Goal: Task Accomplishment & Management: Use online tool/utility

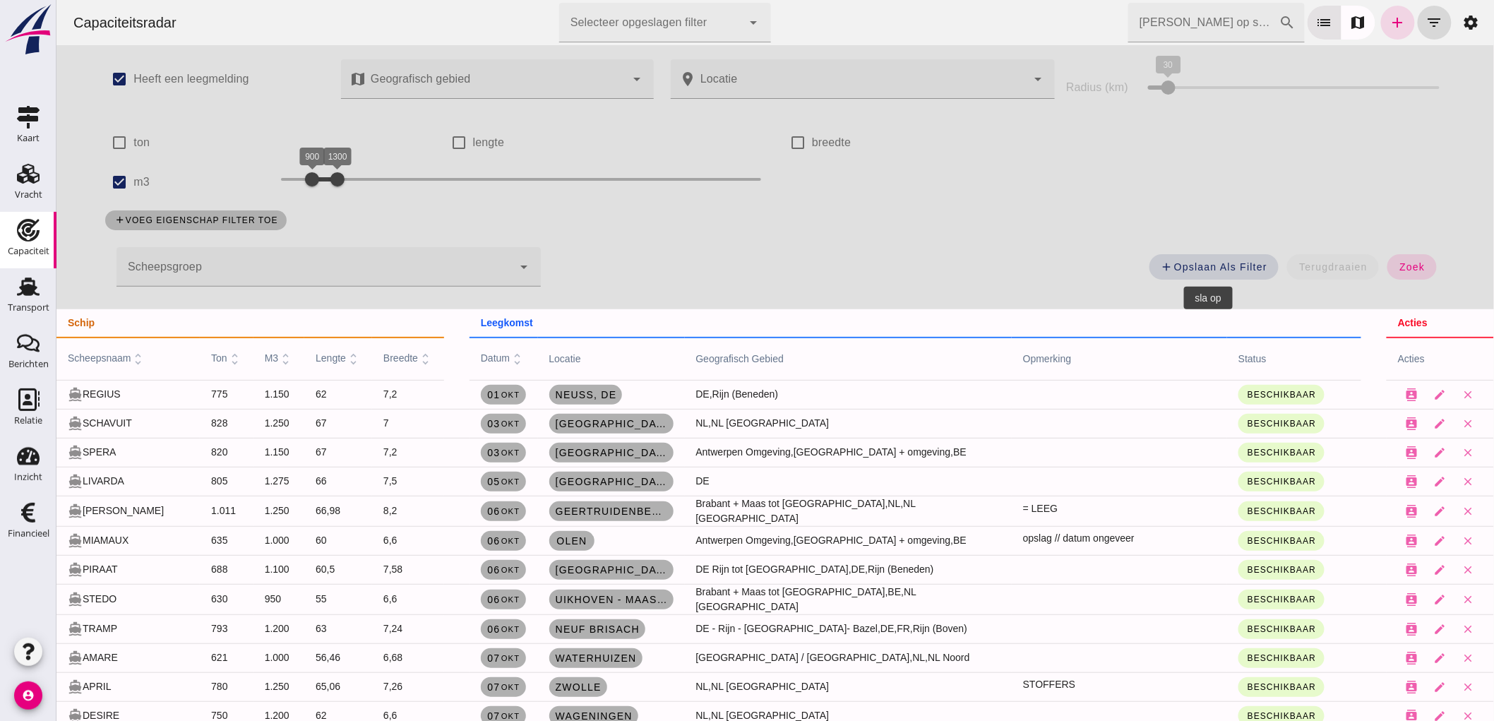
scroll to position [186, 0]
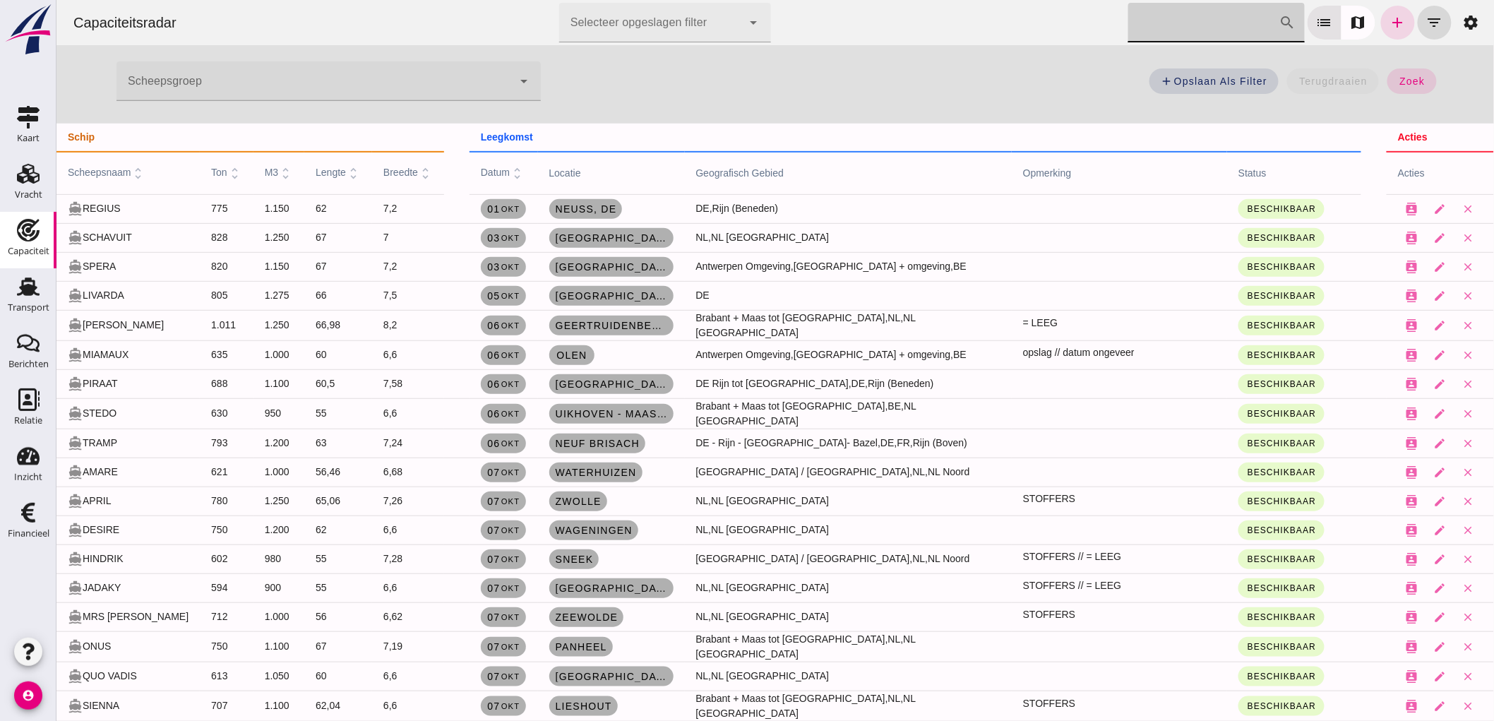
click at [1170, 18] on input "[PERSON_NAME] op scheepsnaam" at bounding box center [1203, 23] width 151 height 40
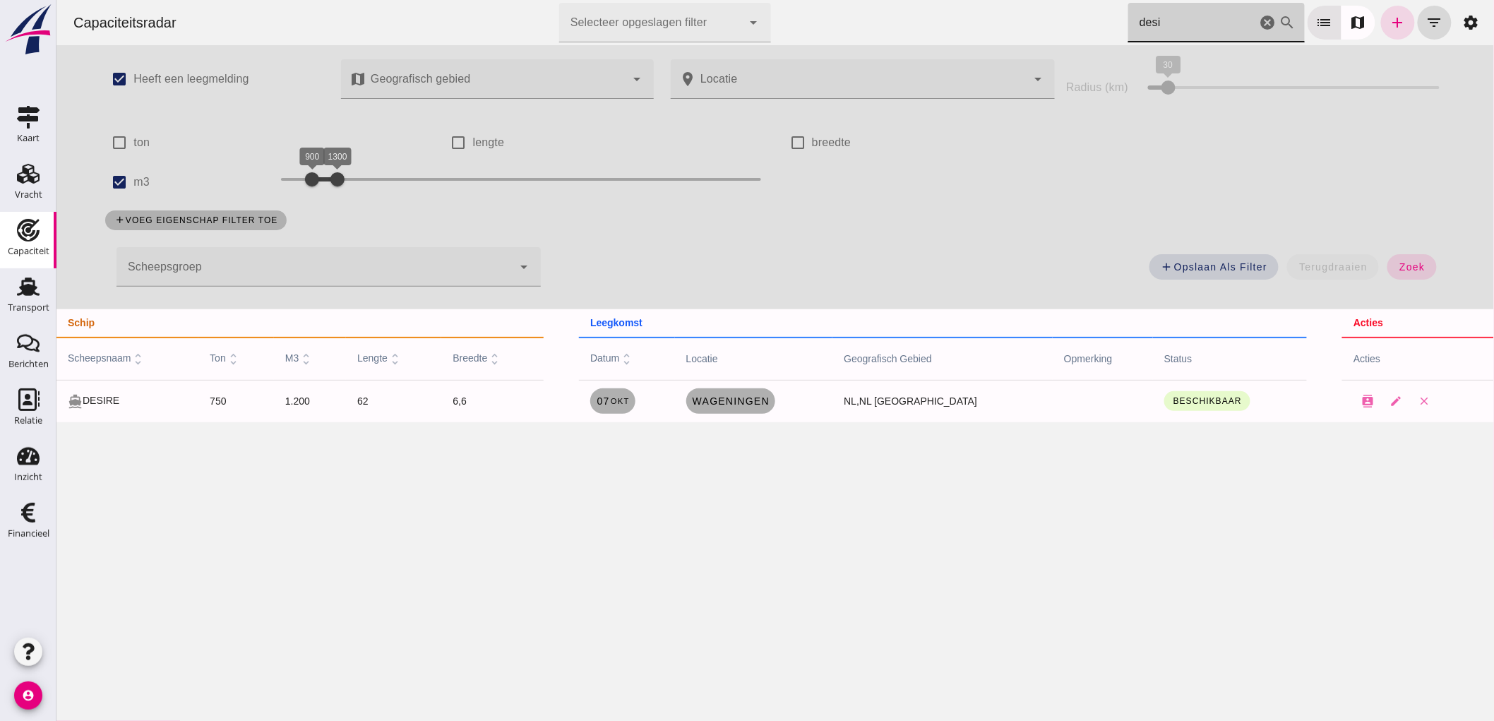
scroll to position [0, 0]
type input "desi"
click at [628, 406] on span "[DATE]" at bounding box center [611, 400] width 33 height 11
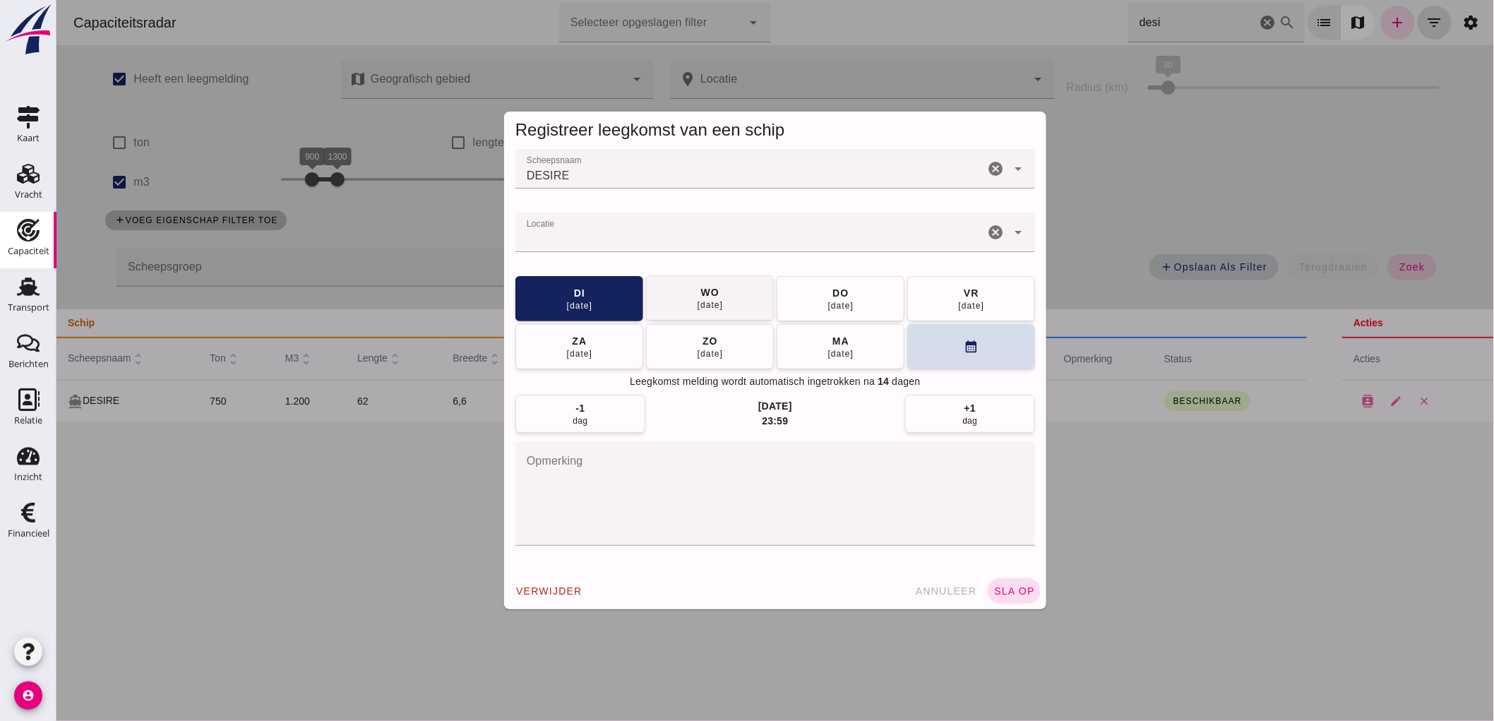
click at [709, 294] on div "wo" at bounding box center [709, 292] width 19 height 14
click at [1023, 588] on span "sla op" at bounding box center [1014, 590] width 42 height 11
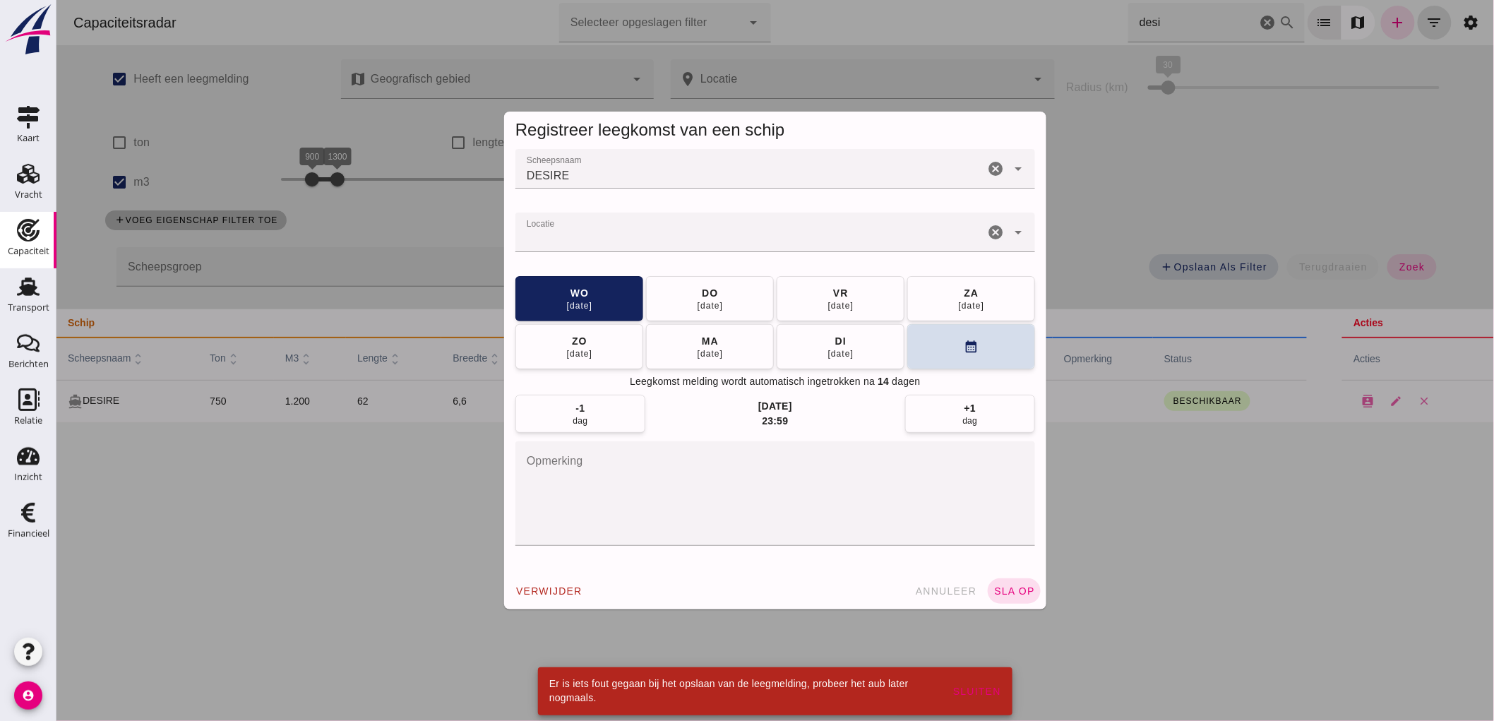
click at [671, 228] on div at bounding box center [774, 360] width 1437 height 721
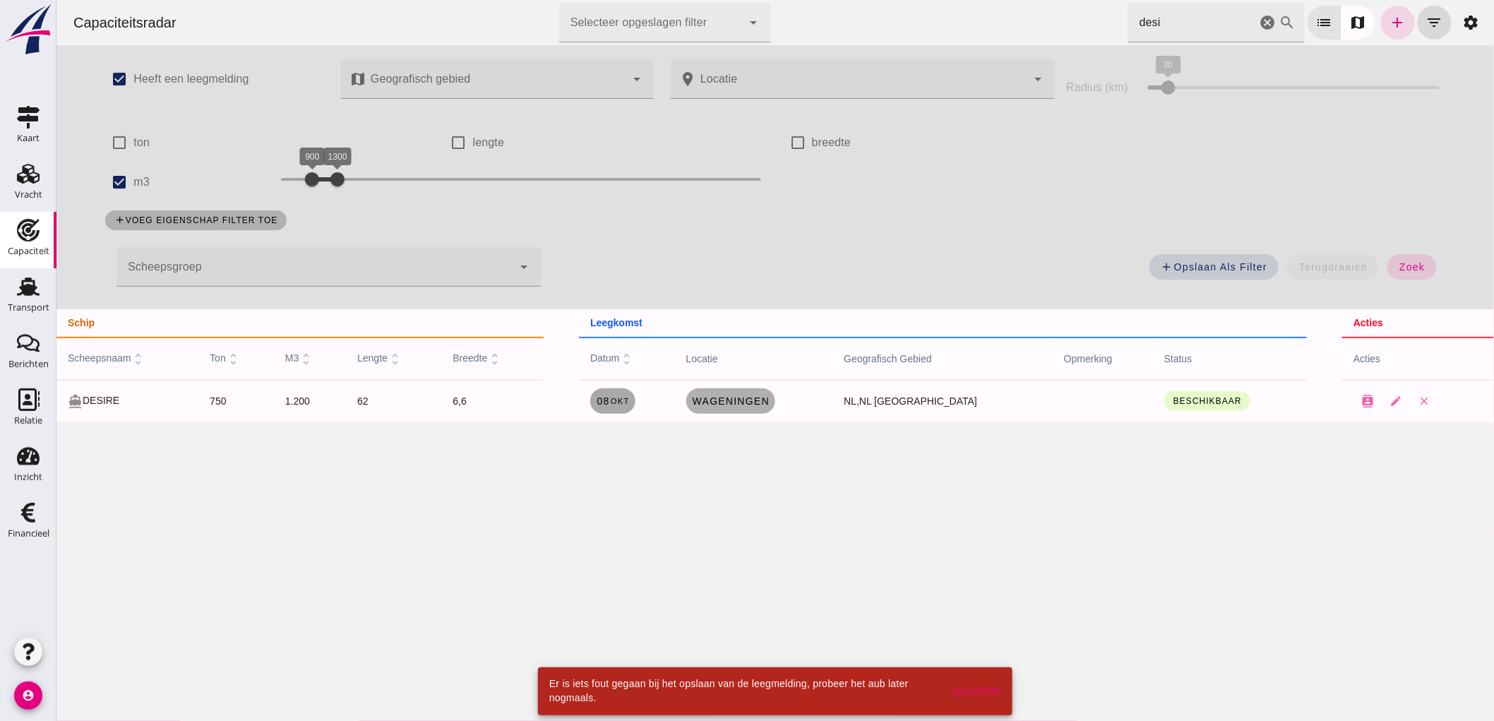
click at [635, 407] on link "[DATE]" at bounding box center [612, 400] width 45 height 25
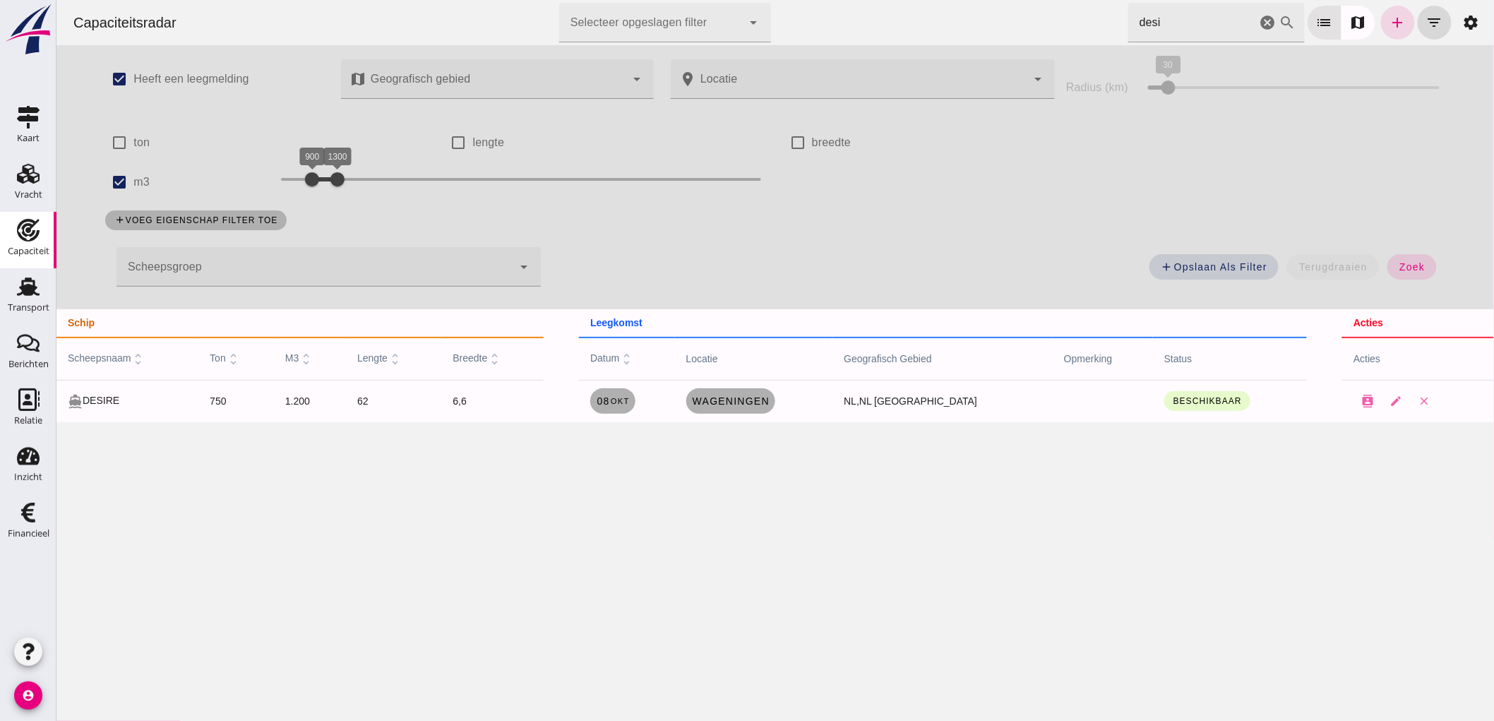
click at [404, 538] on div at bounding box center [774, 360] width 1437 height 721
click at [183, 270] on div at bounding box center [313, 267] width 395 height 40
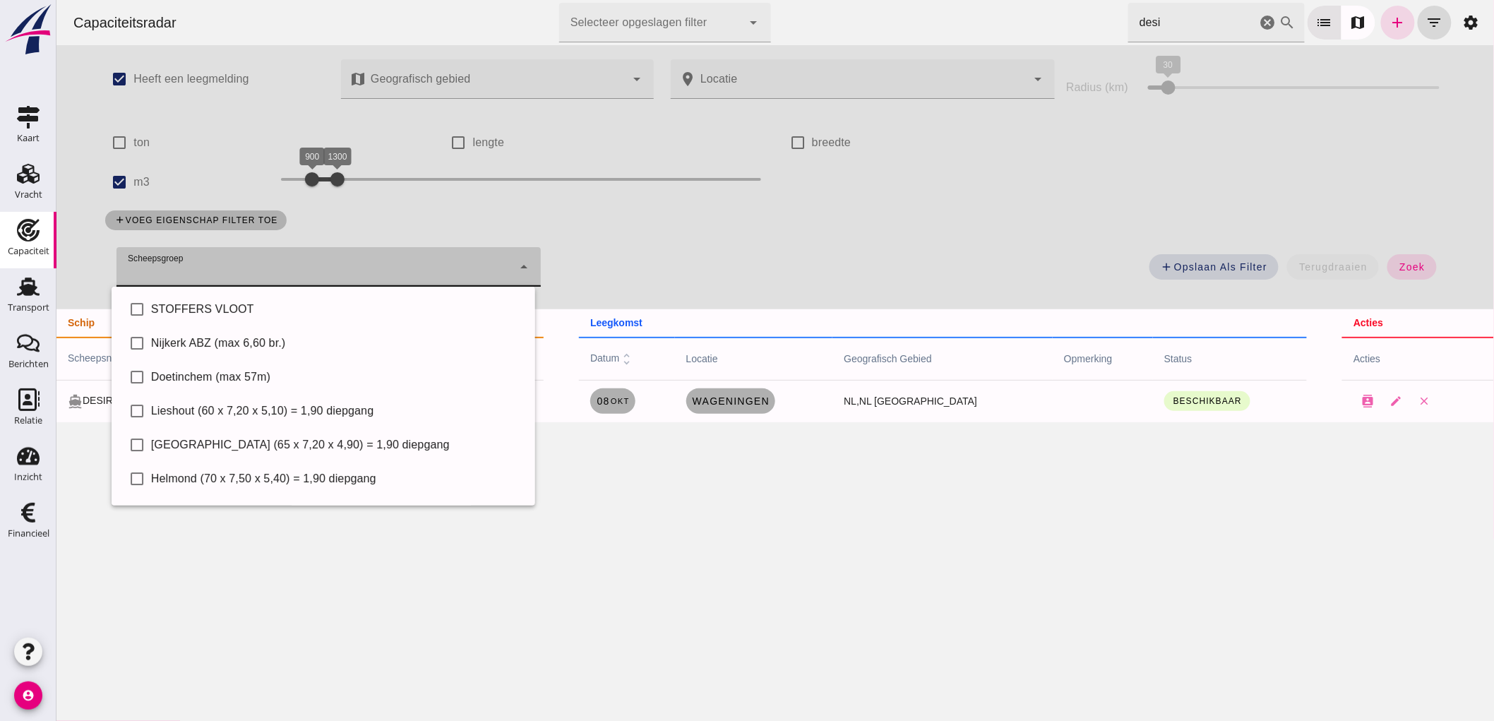
scroll to position [97, 0]
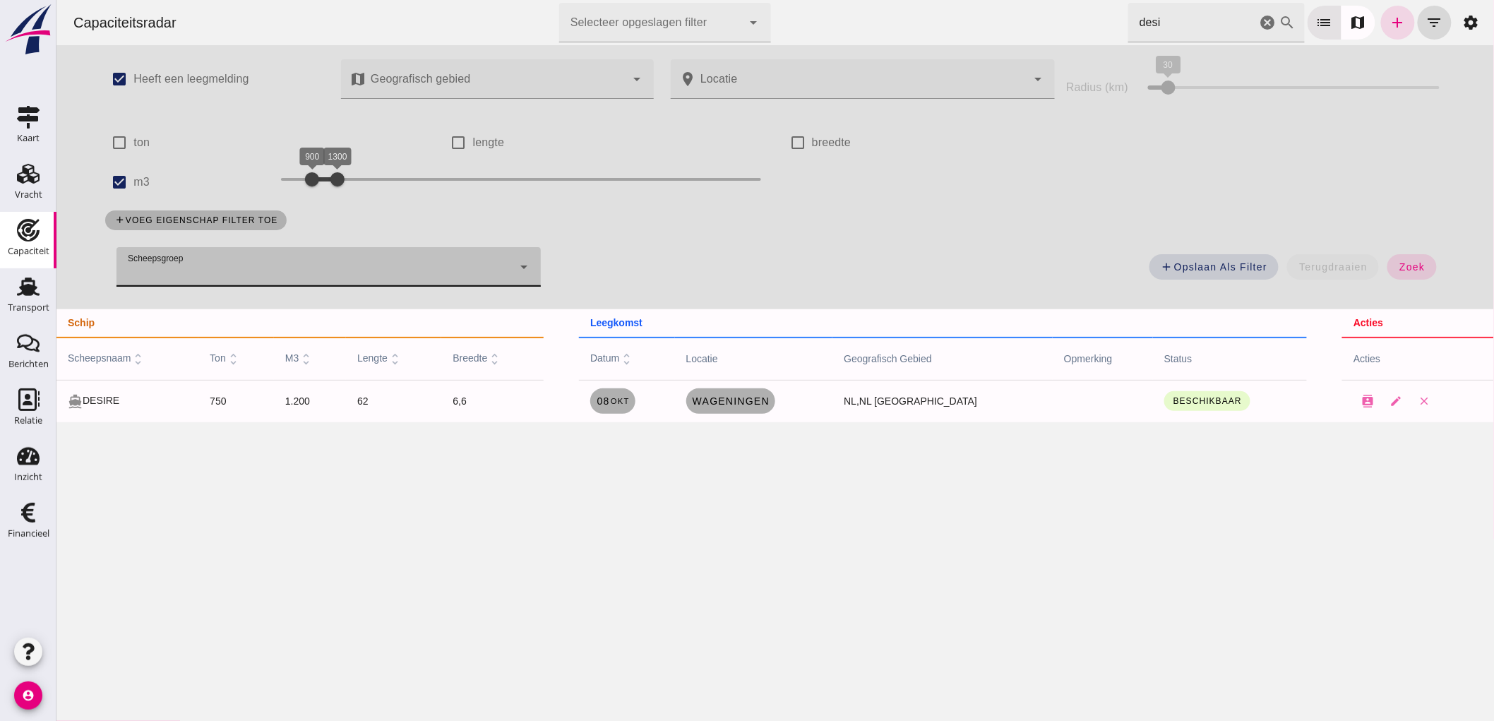
click at [1259, 28] on icon "cancel" at bounding box center [1267, 22] width 17 height 17
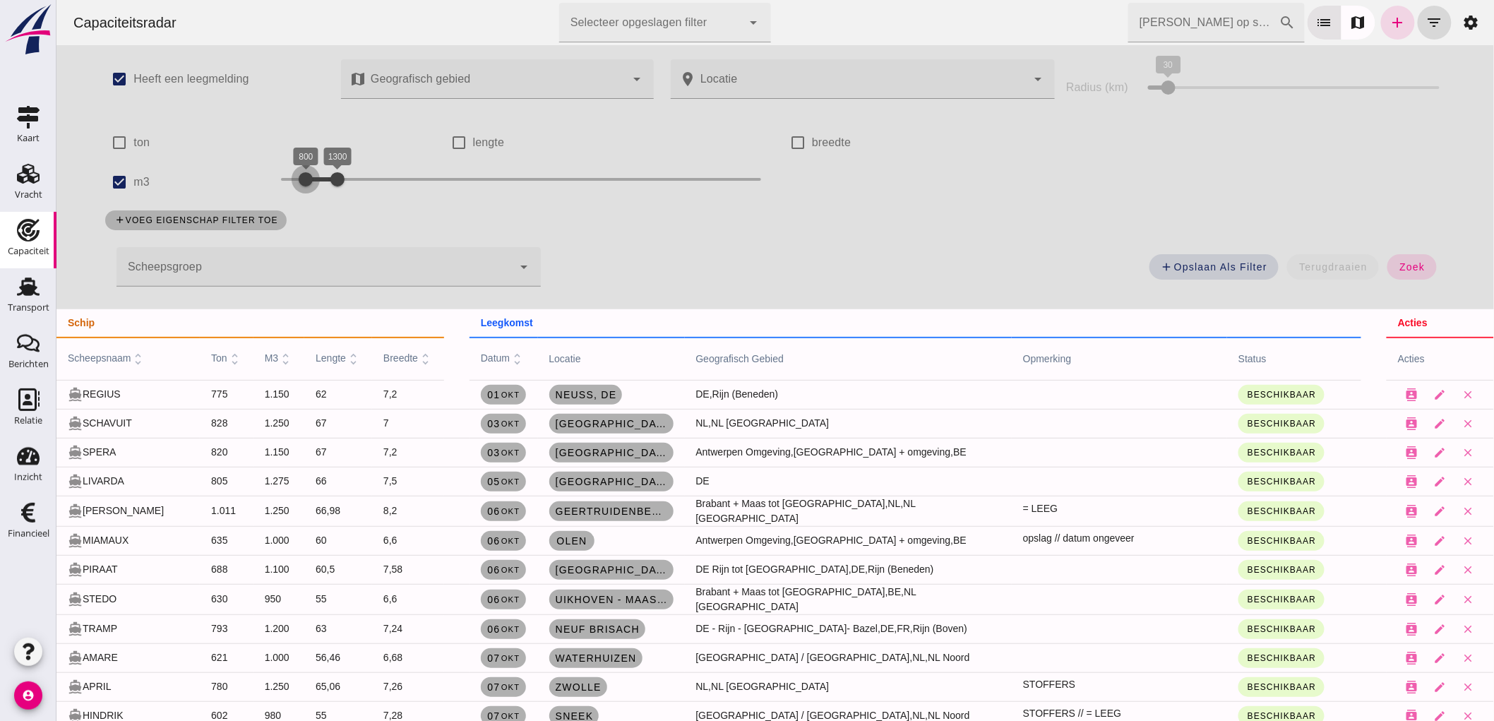
click at [303, 181] on div at bounding box center [305, 179] width 28 height 28
click at [1416, 261] on span "zoek" at bounding box center [1411, 266] width 26 height 11
drag, startPoint x: 328, startPoint y: 172, endPoint x: 323, endPoint y: 178, distance: 8.0
click at [323, 178] on div at bounding box center [330, 179] width 28 height 28
drag, startPoint x: 1396, startPoint y: 265, endPoint x: 145, endPoint y: 629, distance: 1302.9
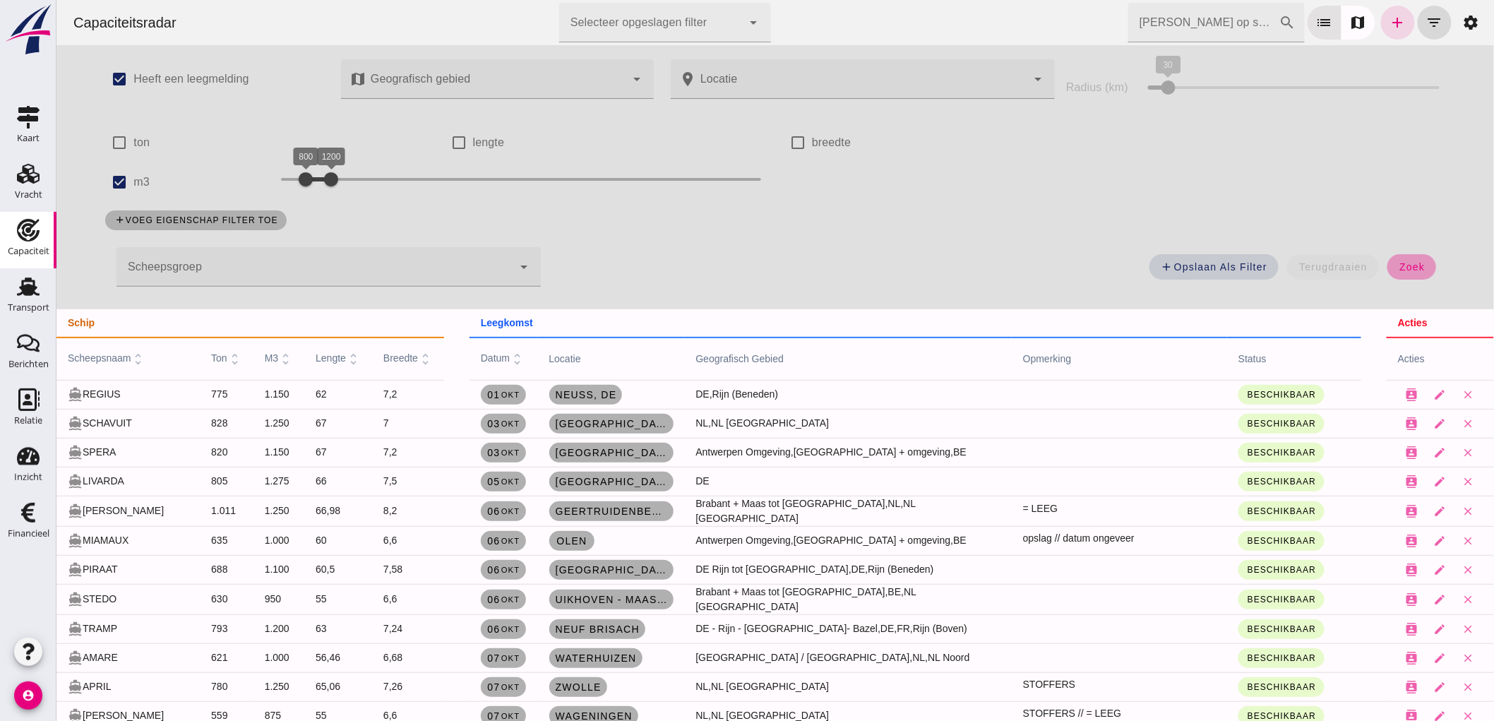
click at [1398, 267] on span "zoek" at bounding box center [1411, 266] width 26 height 11
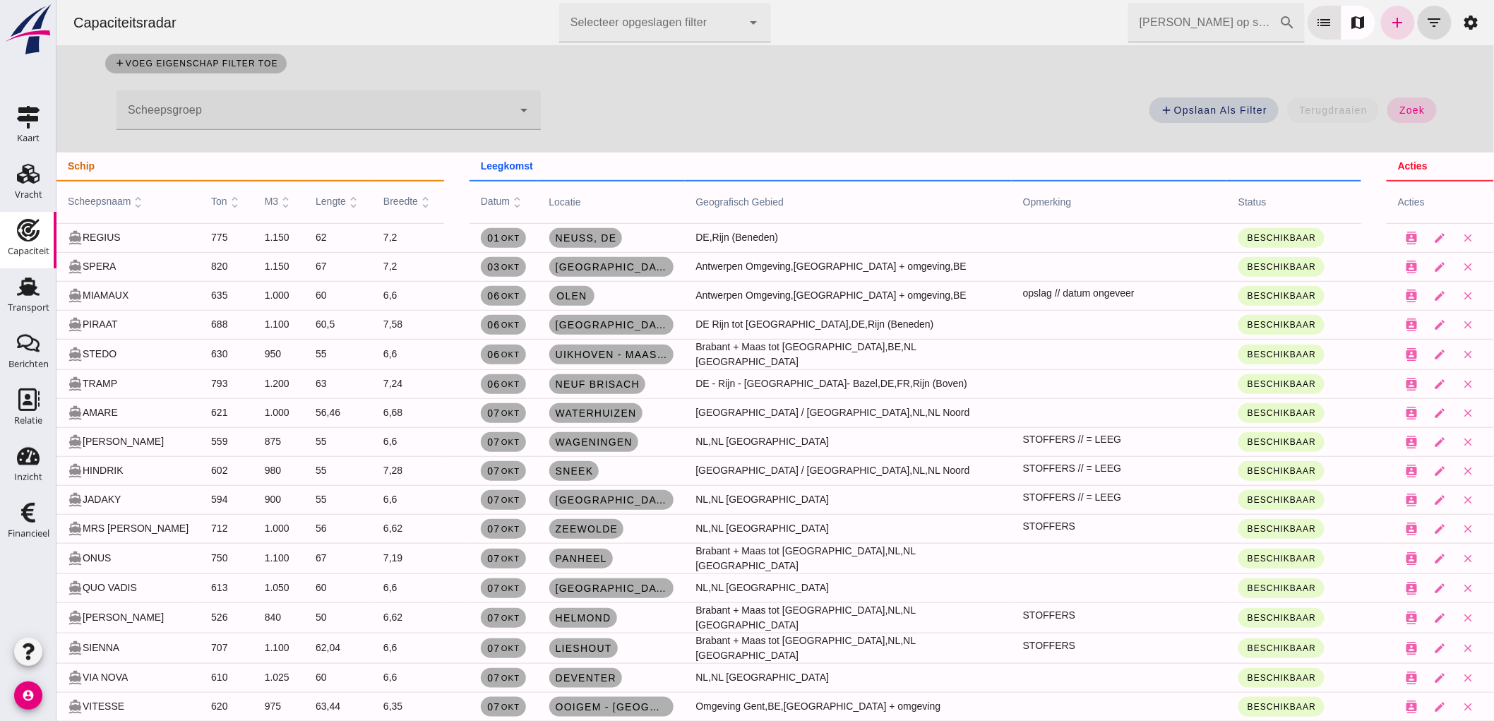
scroll to position [0, 0]
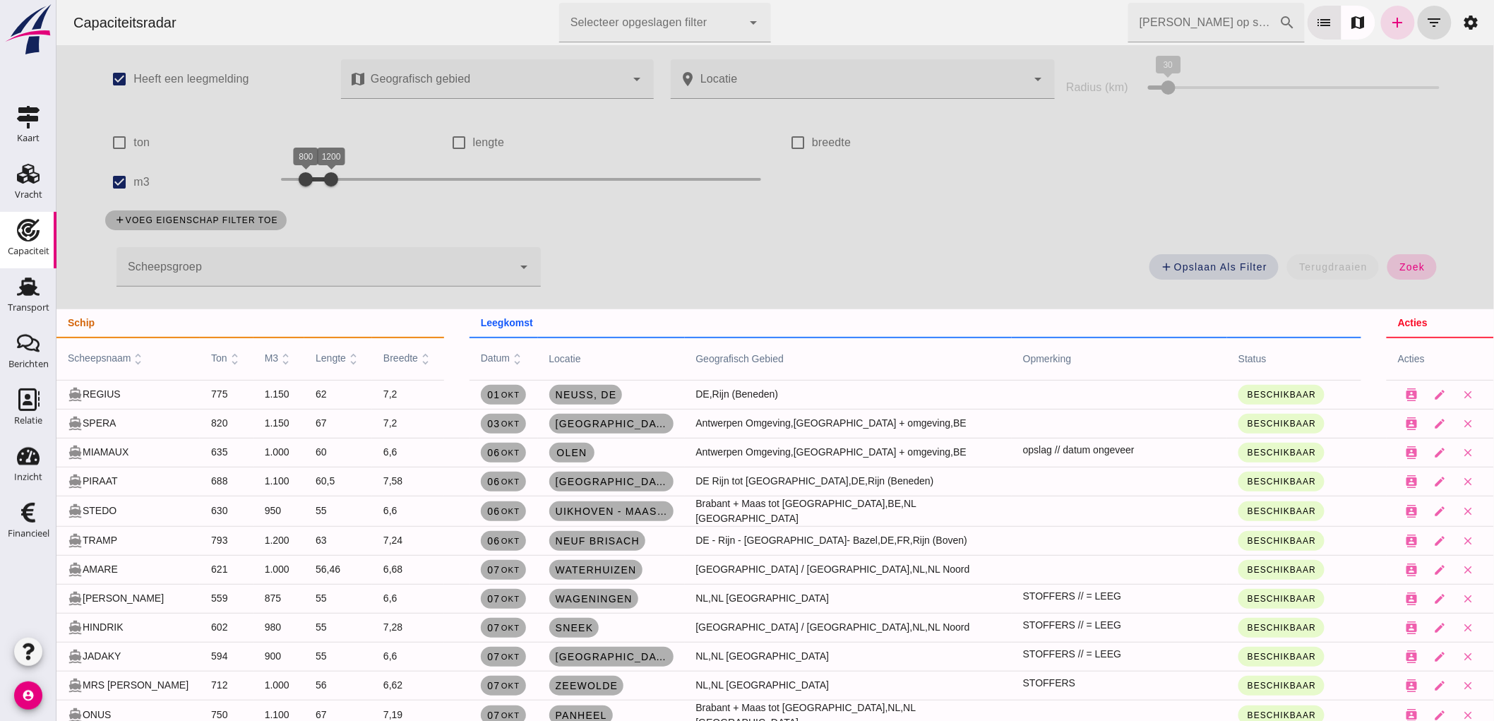
click at [1401, 264] on span "zoek" at bounding box center [1411, 266] width 26 height 11
click at [513, 595] on small "okt" at bounding box center [510, 598] width 20 height 8
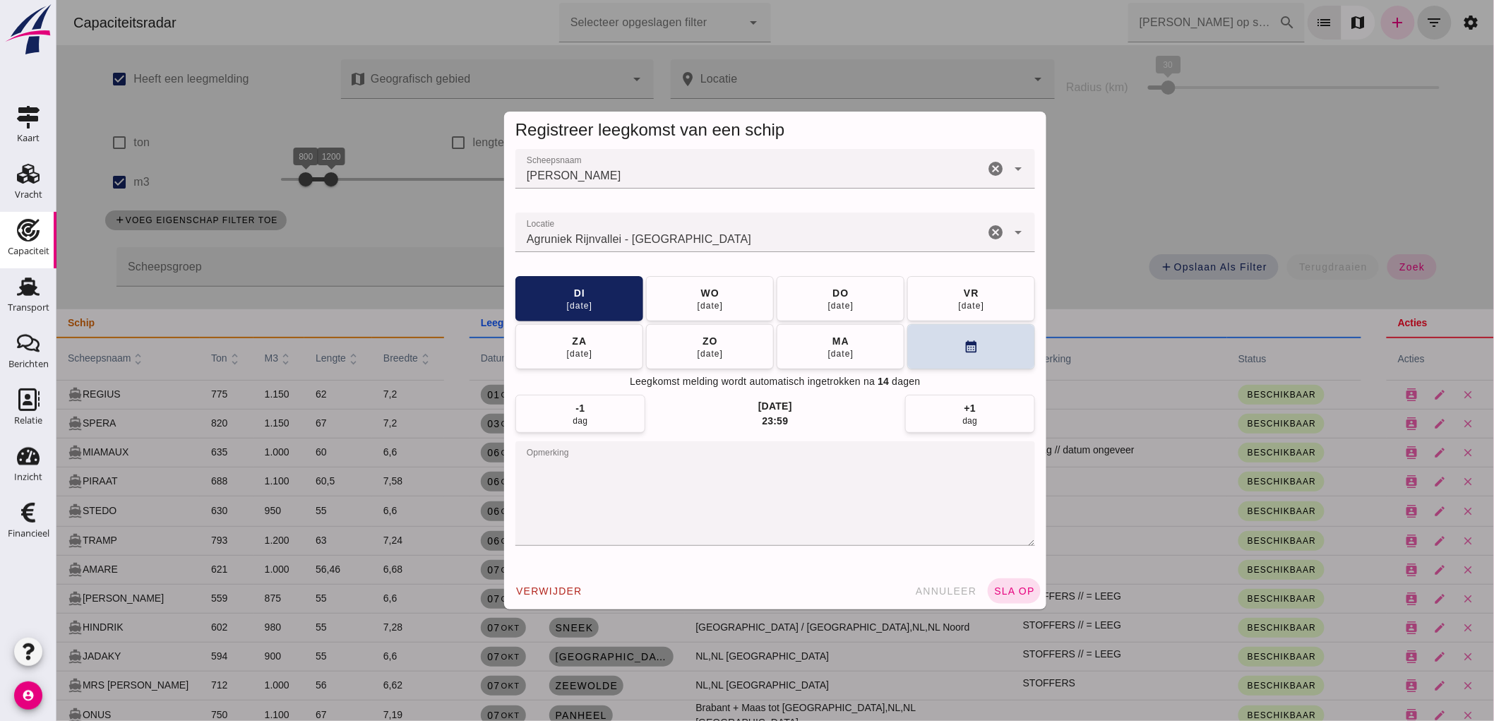
click at [990, 233] on icon "cancel" at bounding box center [994, 232] width 17 height 17
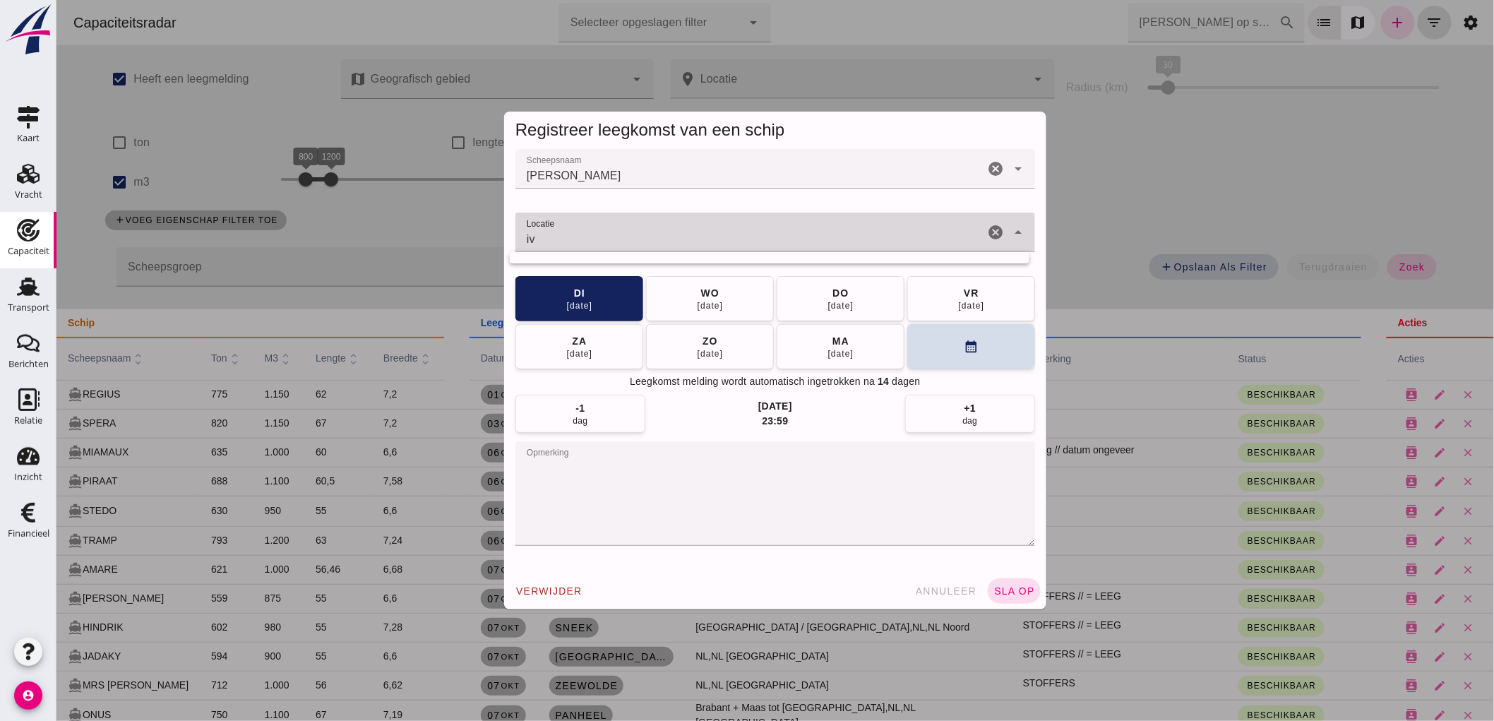
type input "i"
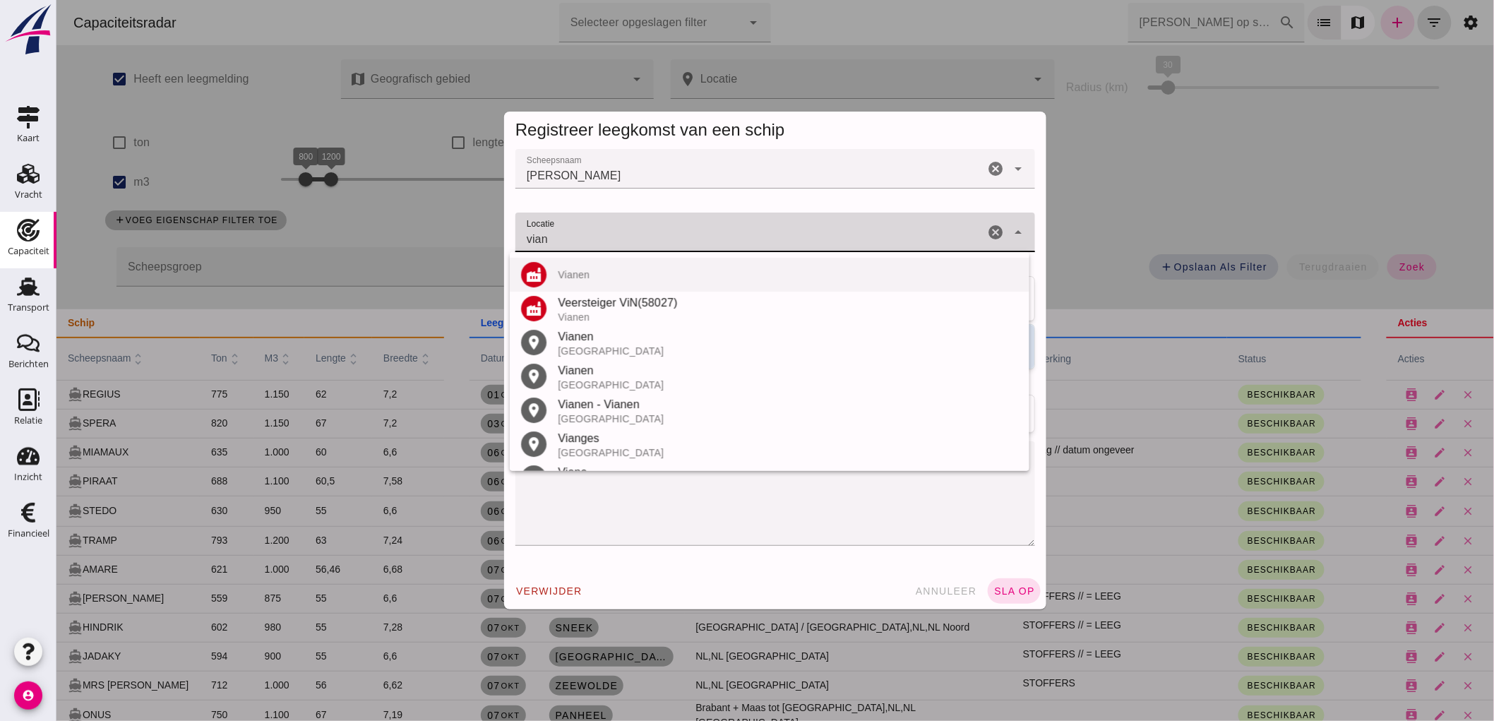
click at [595, 280] on div "factory Vianen" at bounding box center [769, 275] width 520 height 34
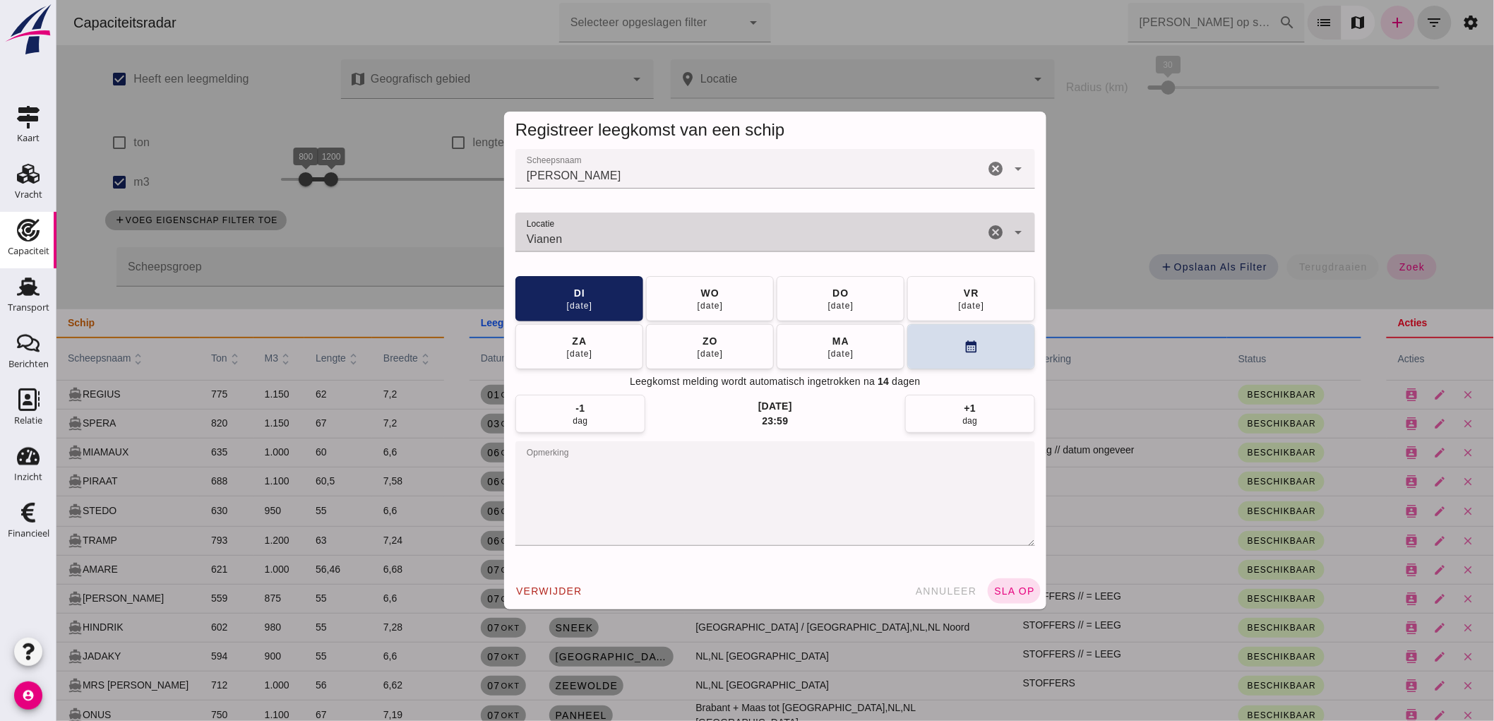
type input "Vianen"
click at [1005, 596] on span "sla op" at bounding box center [1014, 590] width 42 height 11
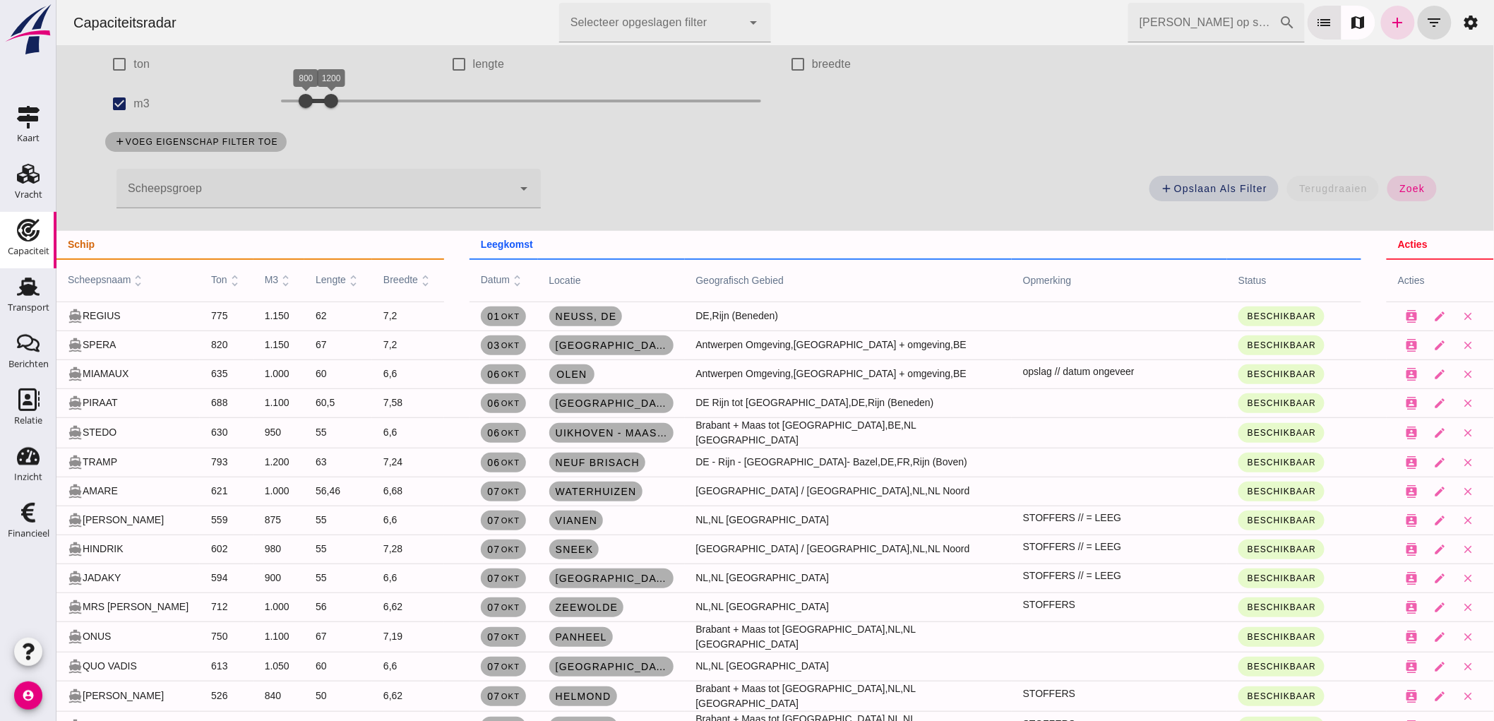
scroll to position [157, 0]
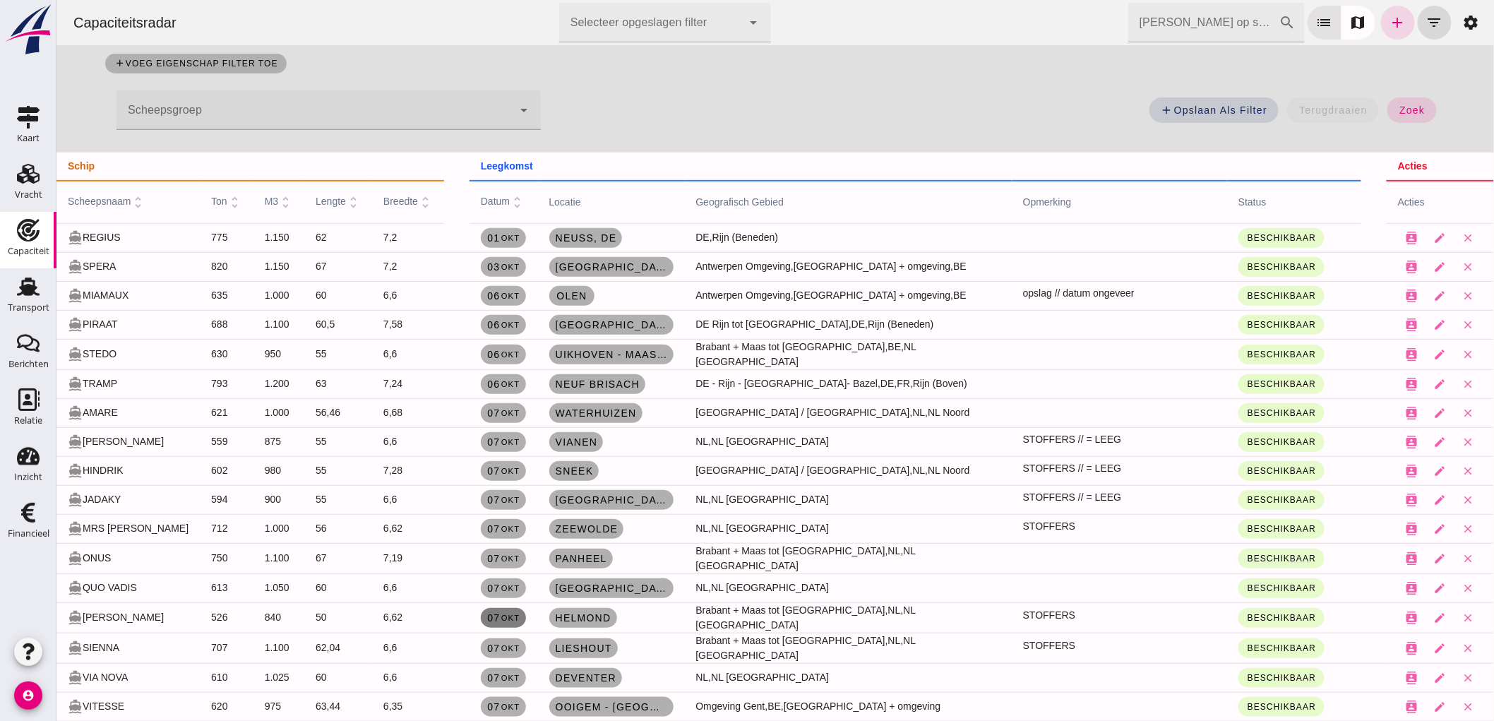
click at [503, 612] on span "[DATE]" at bounding box center [502, 617] width 33 height 11
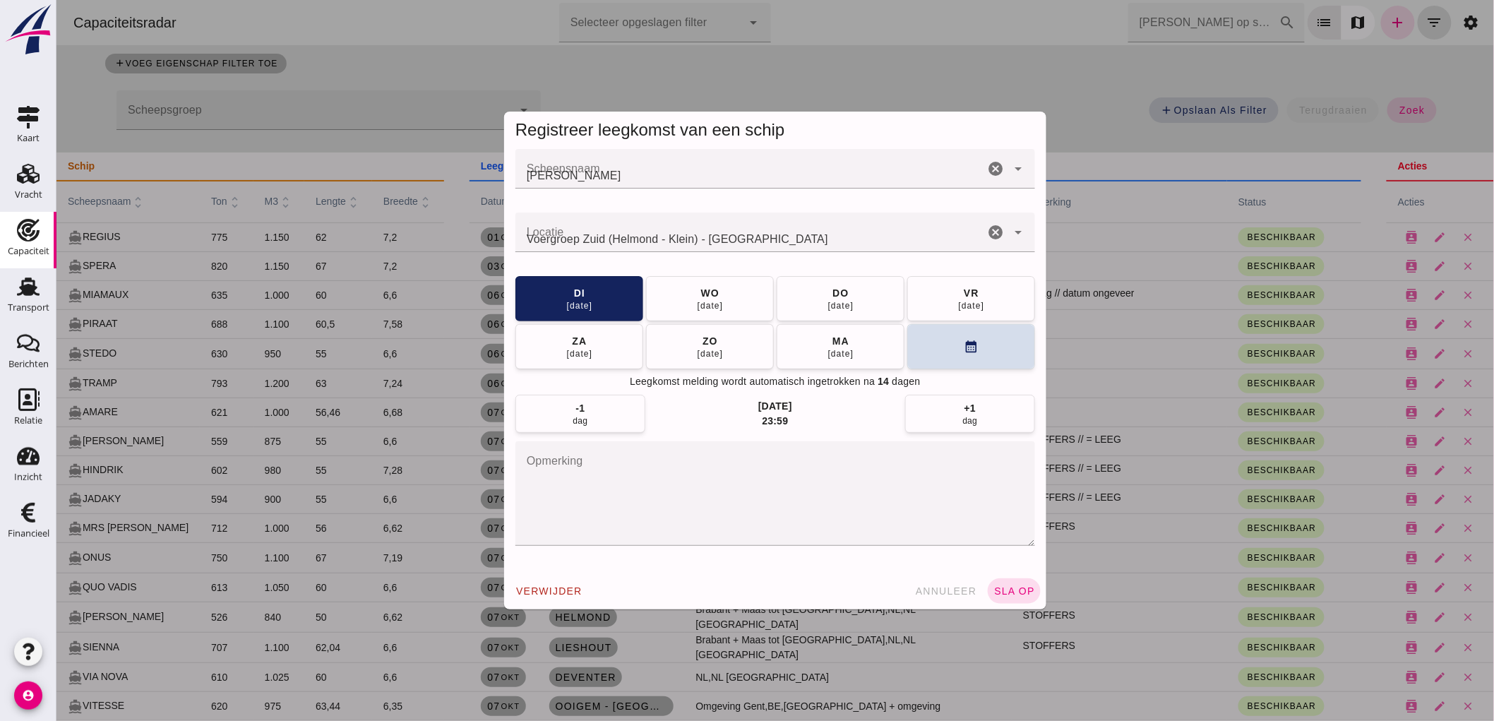
scroll to position [0, 0]
click at [683, 300] on button "[DATE]" at bounding box center [709, 297] width 128 height 45
click at [991, 233] on icon "cancel" at bounding box center [994, 232] width 17 height 17
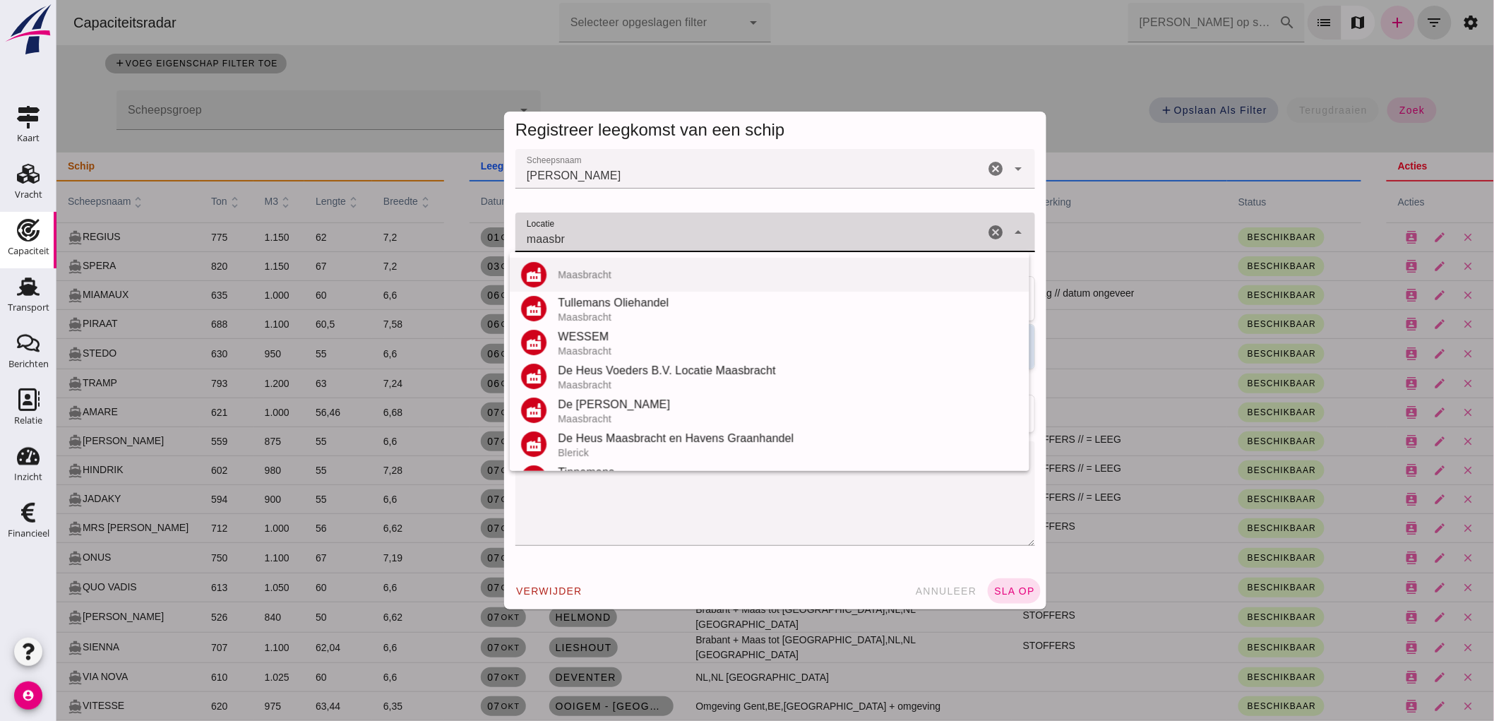
click at [632, 277] on div "Maasbracht" at bounding box center [787, 274] width 460 height 11
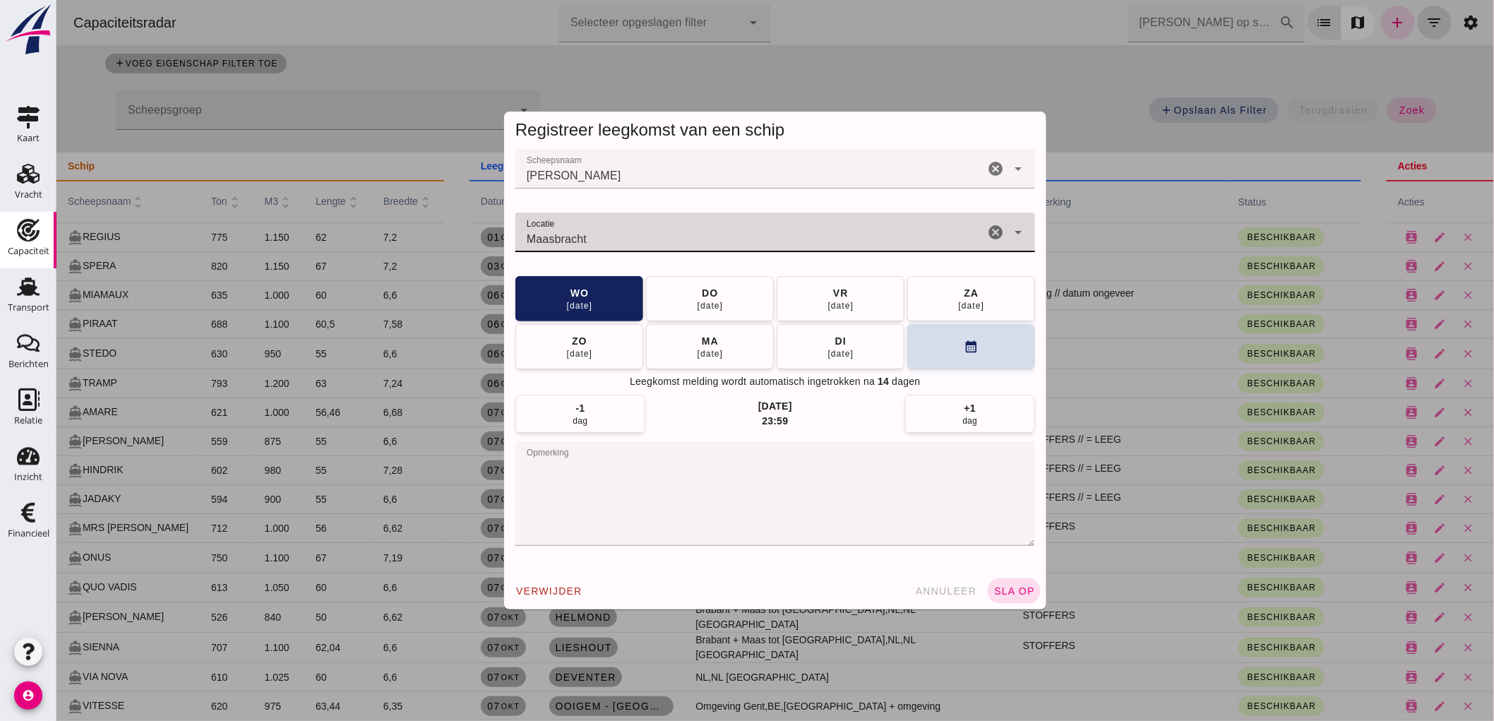
type input "Maasbracht"
click at [1013, 604] on div "verwijder annuleer sla op" at bounding box center [774, 591] width 542 height 37
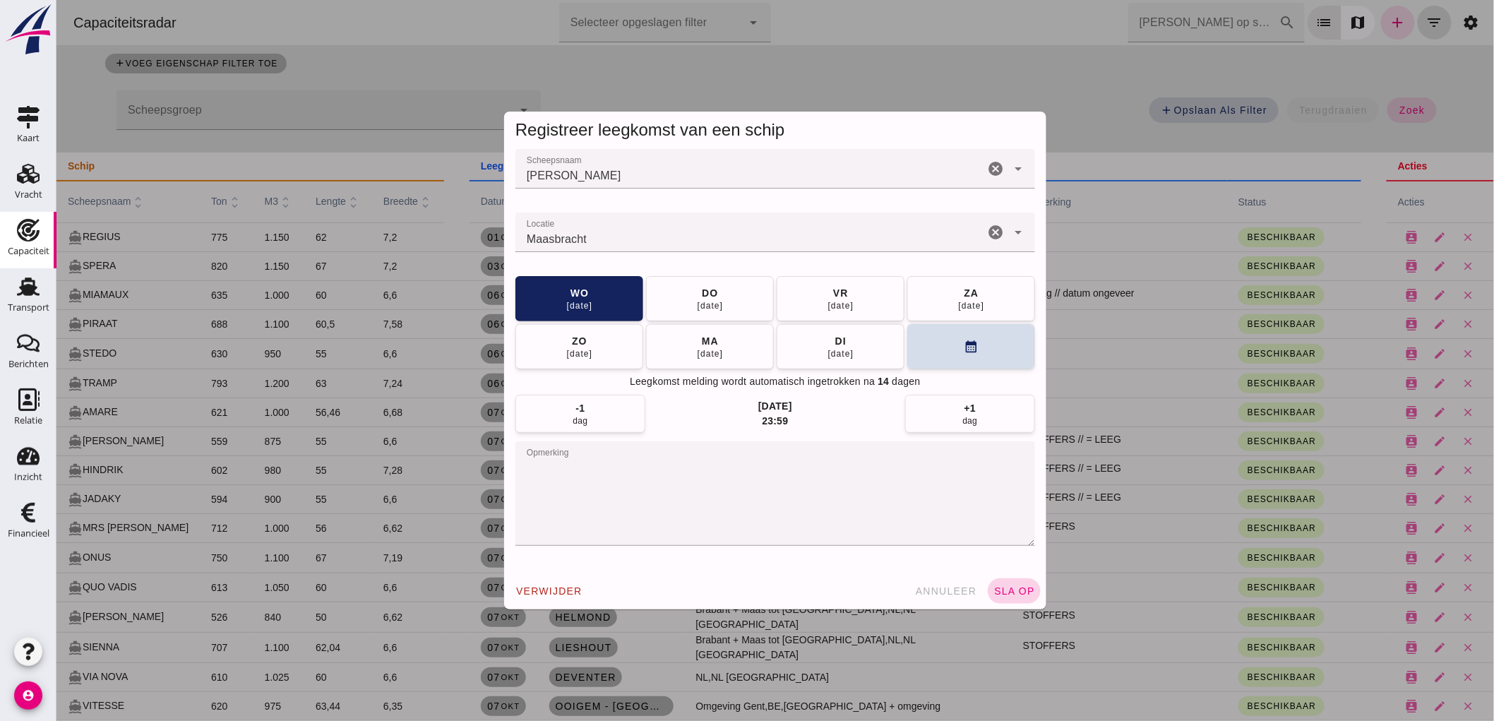
click at [1012, 590] on span "sla op" at bounding box center [1014, 590] width 42 height 11
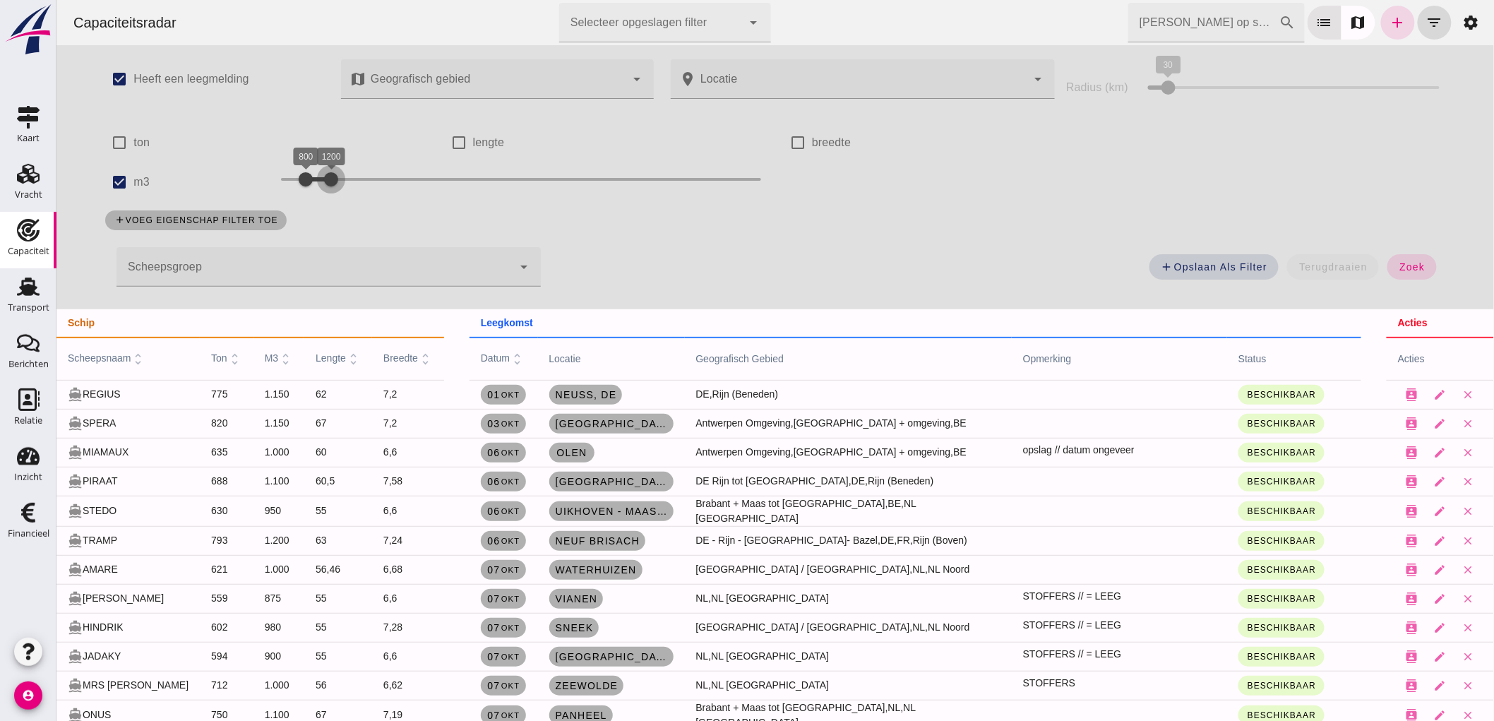
drag, startPoint x: 321, startPoint y: 175, endPoint x: 327, endPoint y: 184, distance: 10.6
click at [327, 184] on div at bounding box center [330, 179] width 28 height 28
click at [1415, 277] on button "zoek" at bounding box center [1411, 266] width 49 height 25
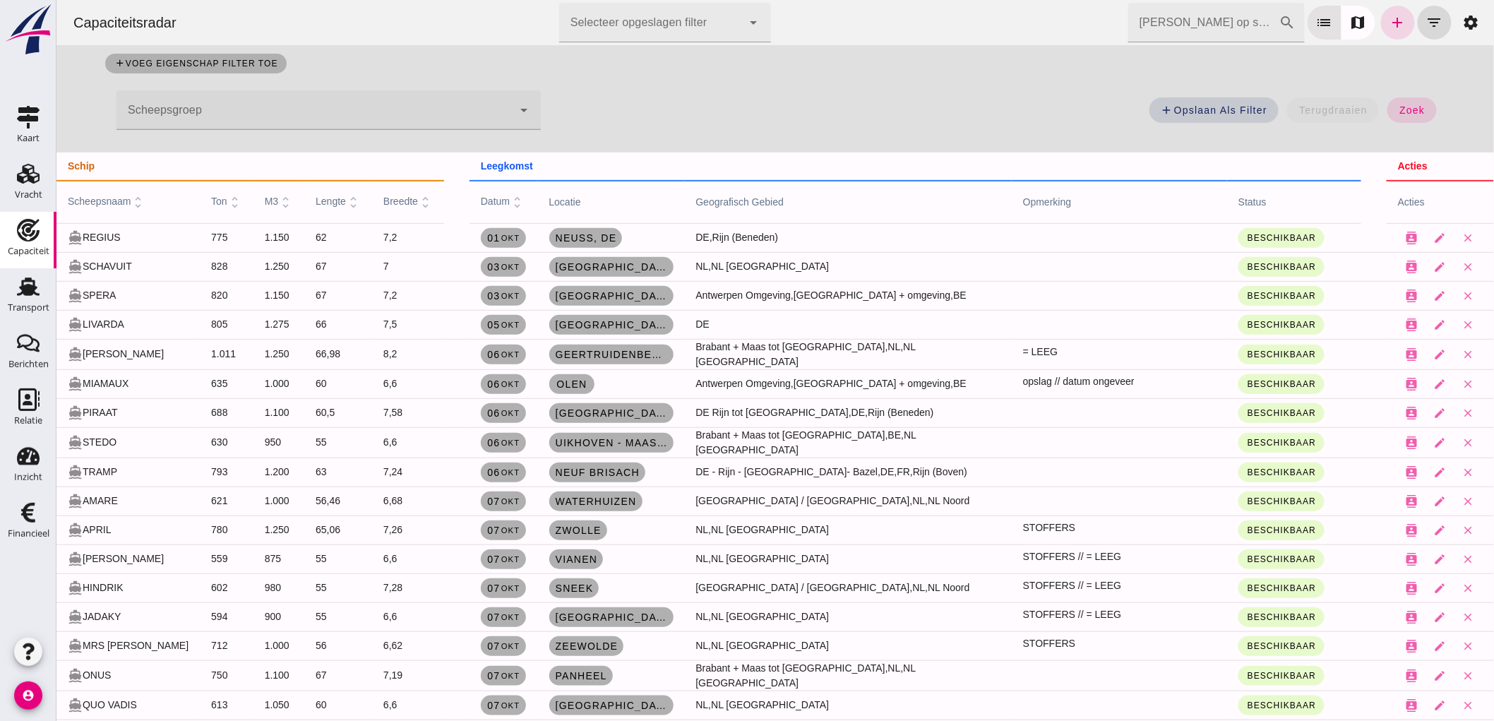
scroll to position [235, 0]
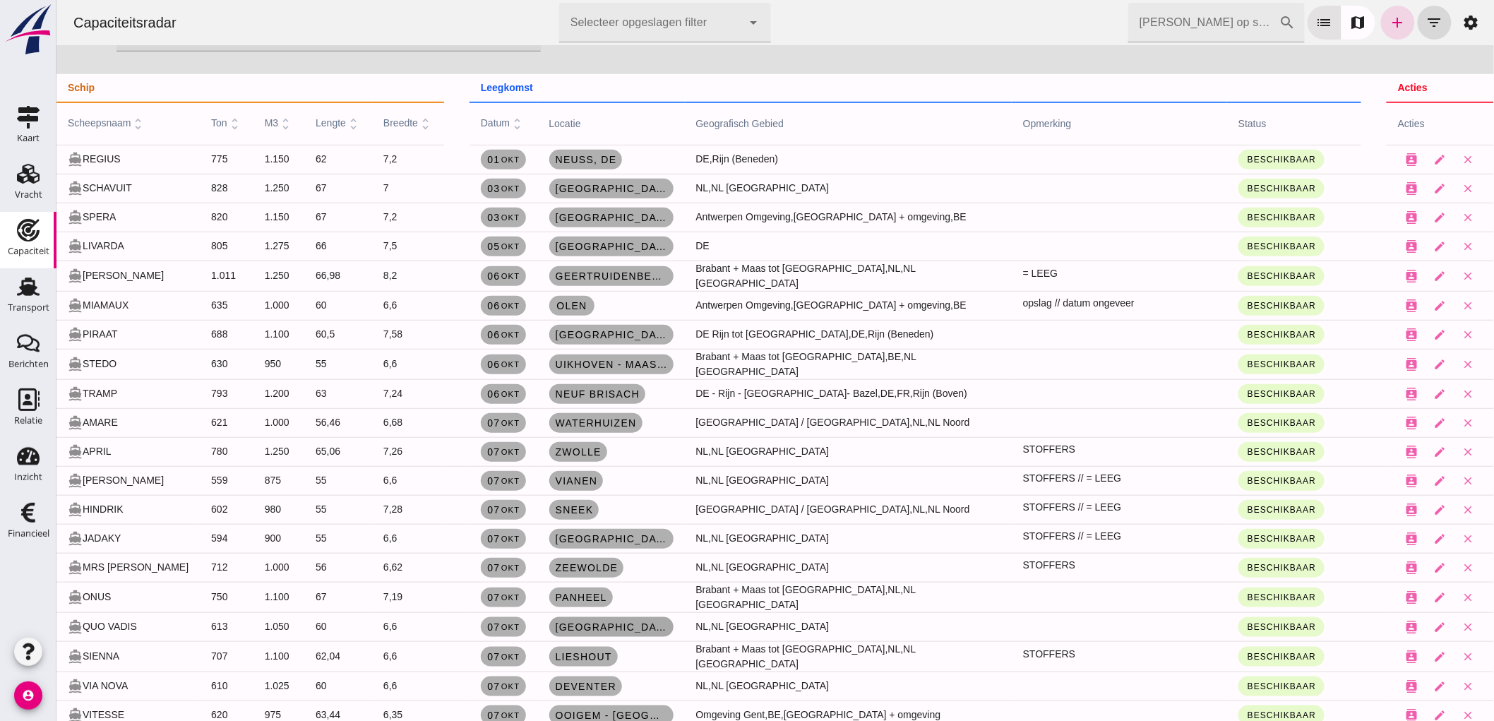
click at [612, 623] on span "[GEOGRAPHIC_DATA]" at bounding box center [610, 626] width 113 height 11
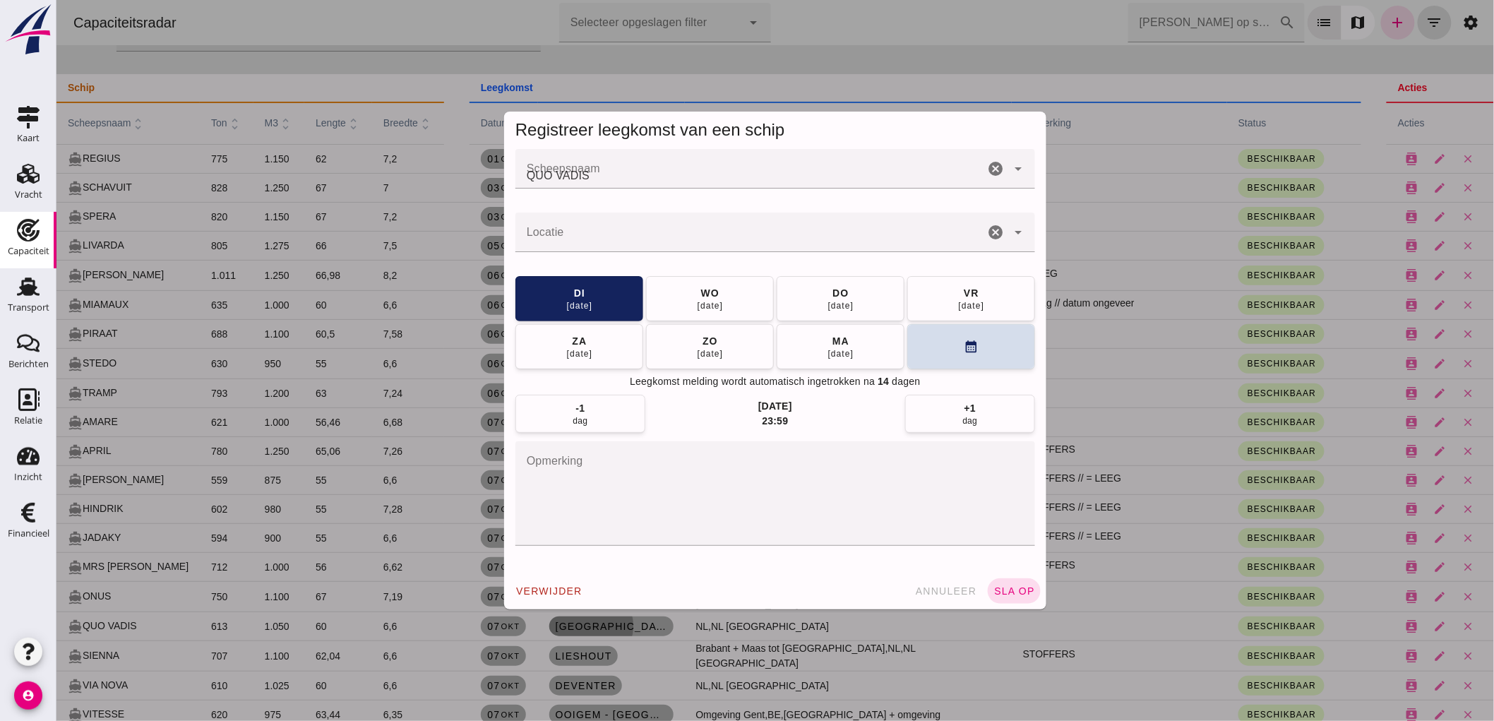
scroll to position [0, 0]
click at [919, 242] on input "Locatie" at bounding box center [749, 239] width 469 height 17
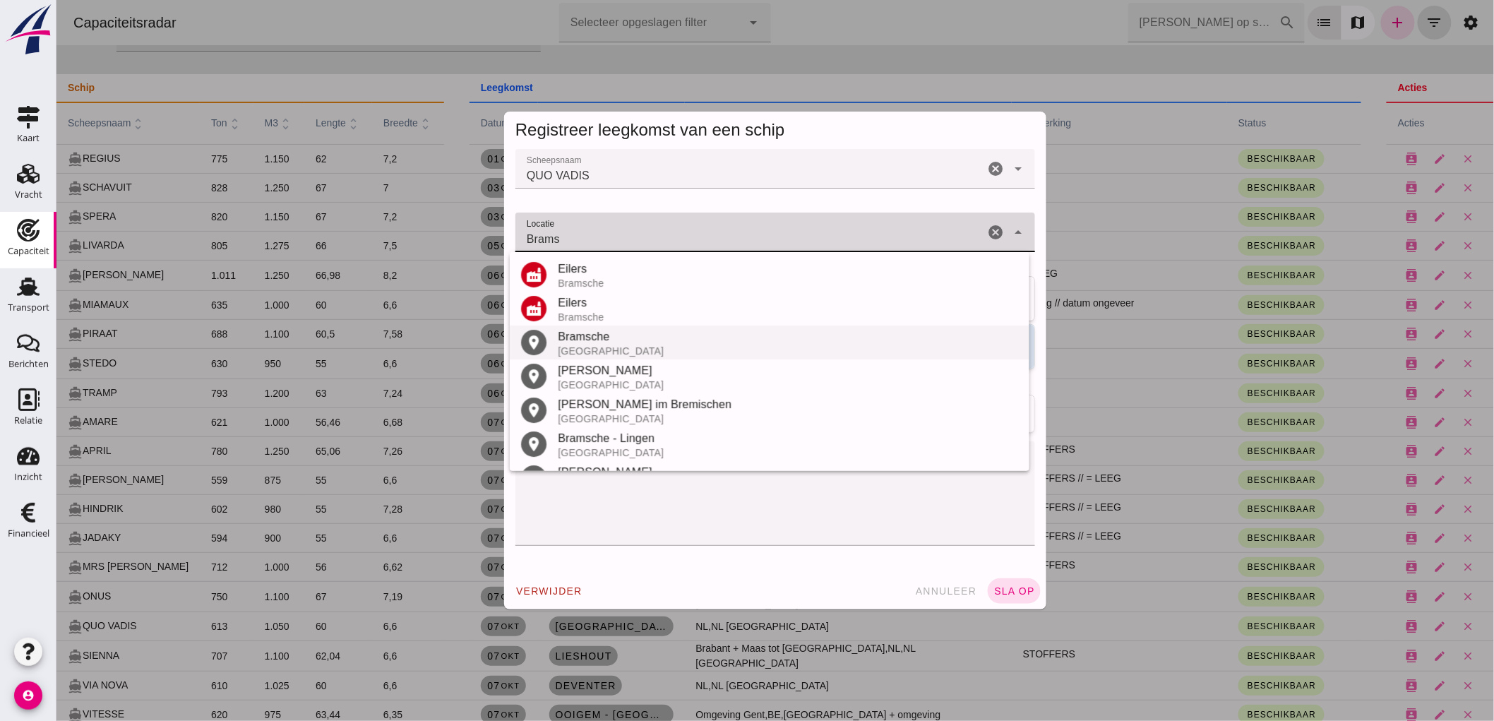
click at [643, 341] on div "Bramsche" at bounding box center [787, 336] width 460 height 17
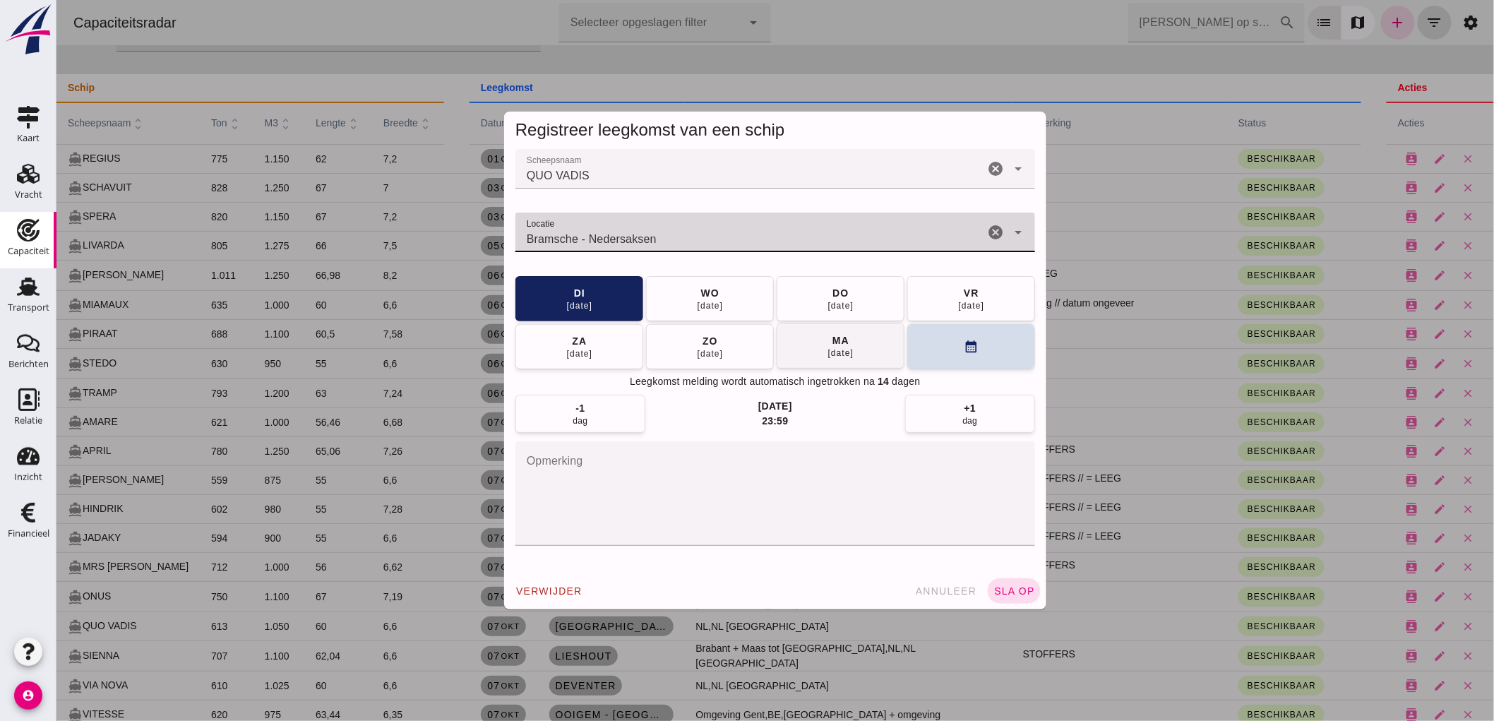
type input "Bramsche - Nedersaksen"
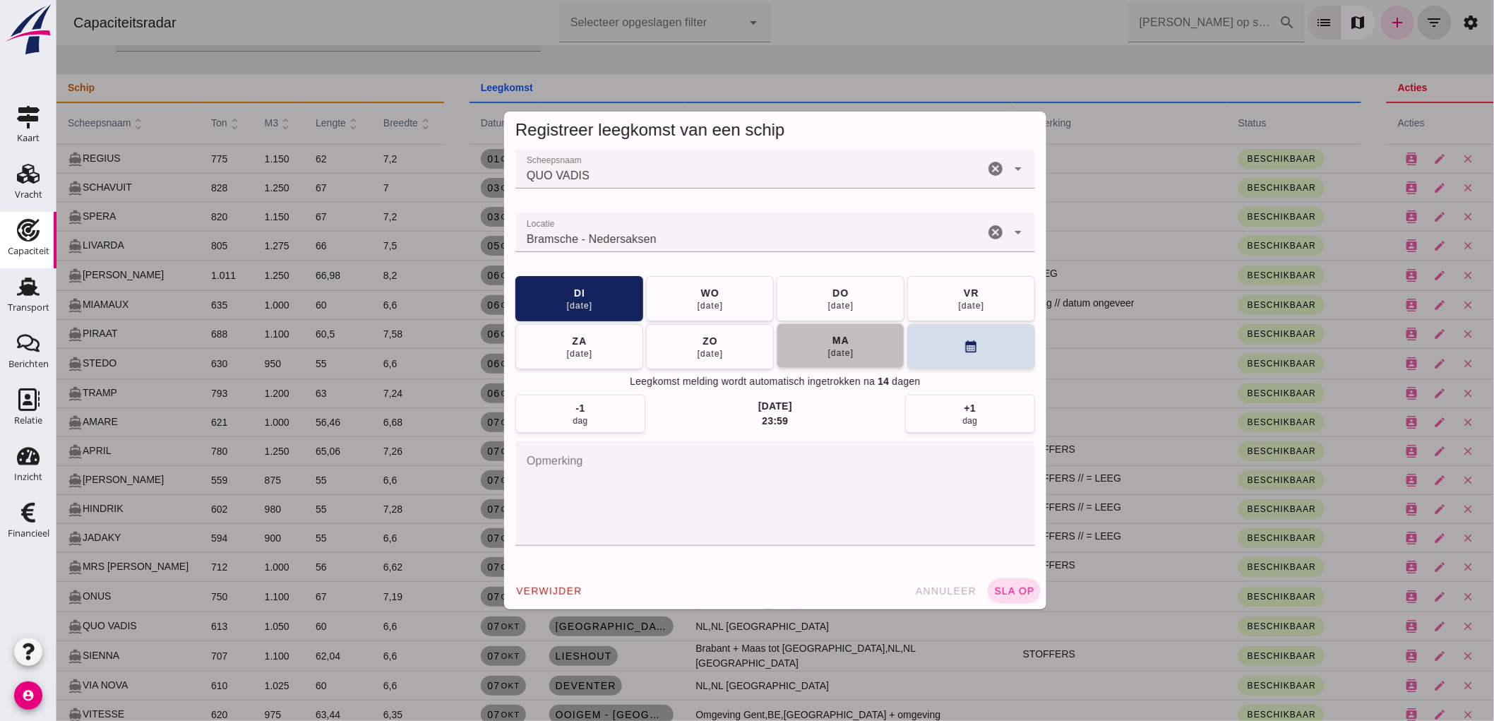
click at [879, 347] on button "[DATE]" at bounding box center [840, 345] width 128 height 45
click at [869, 313] on button "[DATE]" at bounding box center [840, 297] width 128 height 45
click at [737, 307] on button "[DATE]" at bounding box center [709, 297] width 128 height 45
click at [1017, 600] on button "sla op" at bounding box center [1013, 590] width 53 height 25
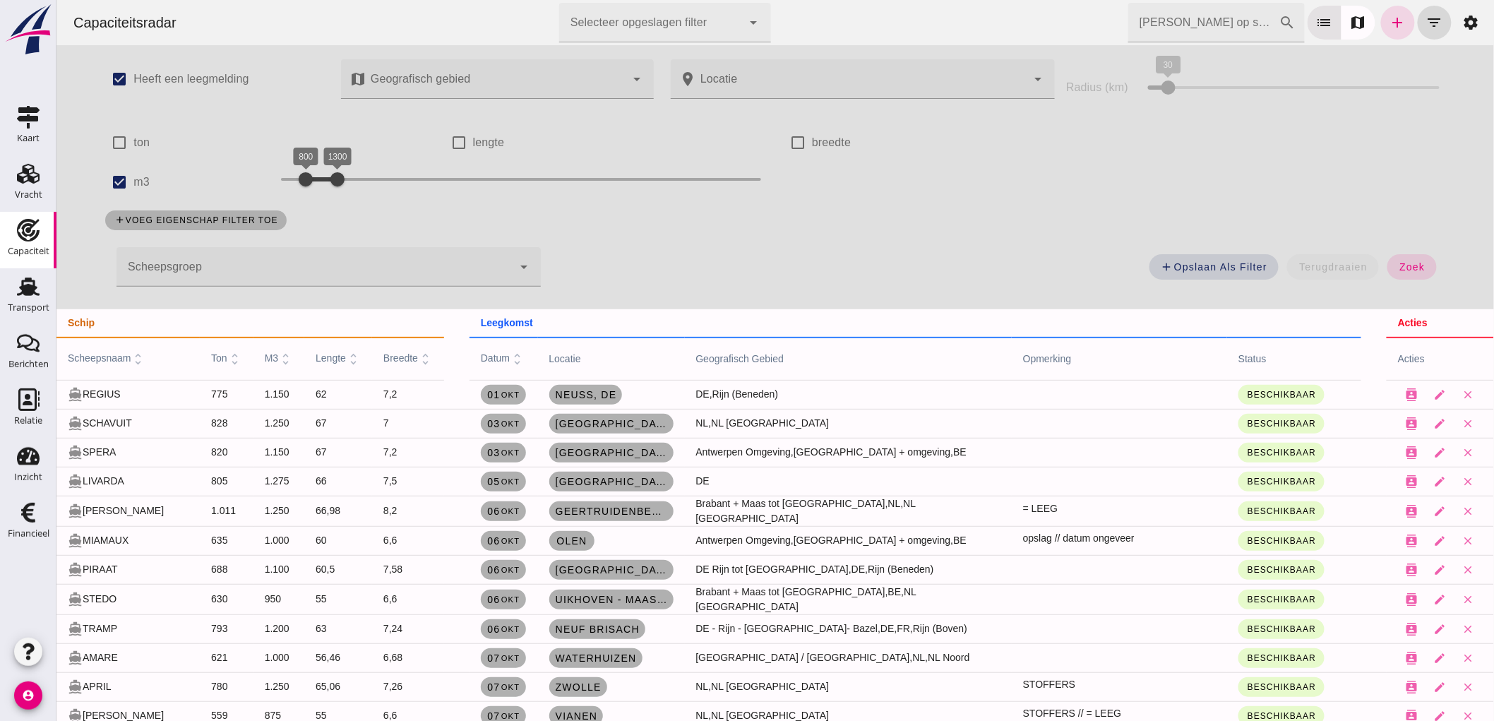
scroll to position [157, 0]
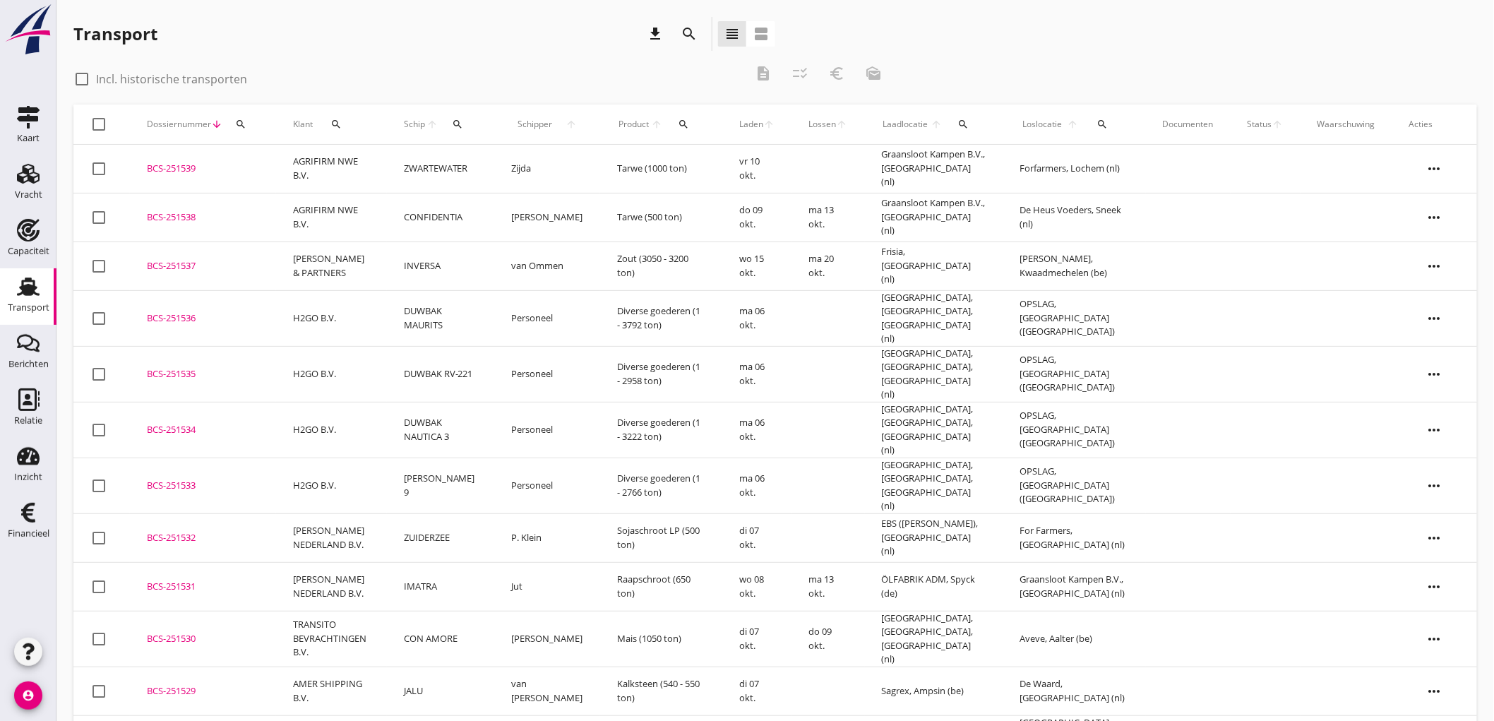
click at [7, 301] on link "Transport Transport" at bounding box center [28, 296] width 56 height 56
